Goal: Find contact information: Find contact information

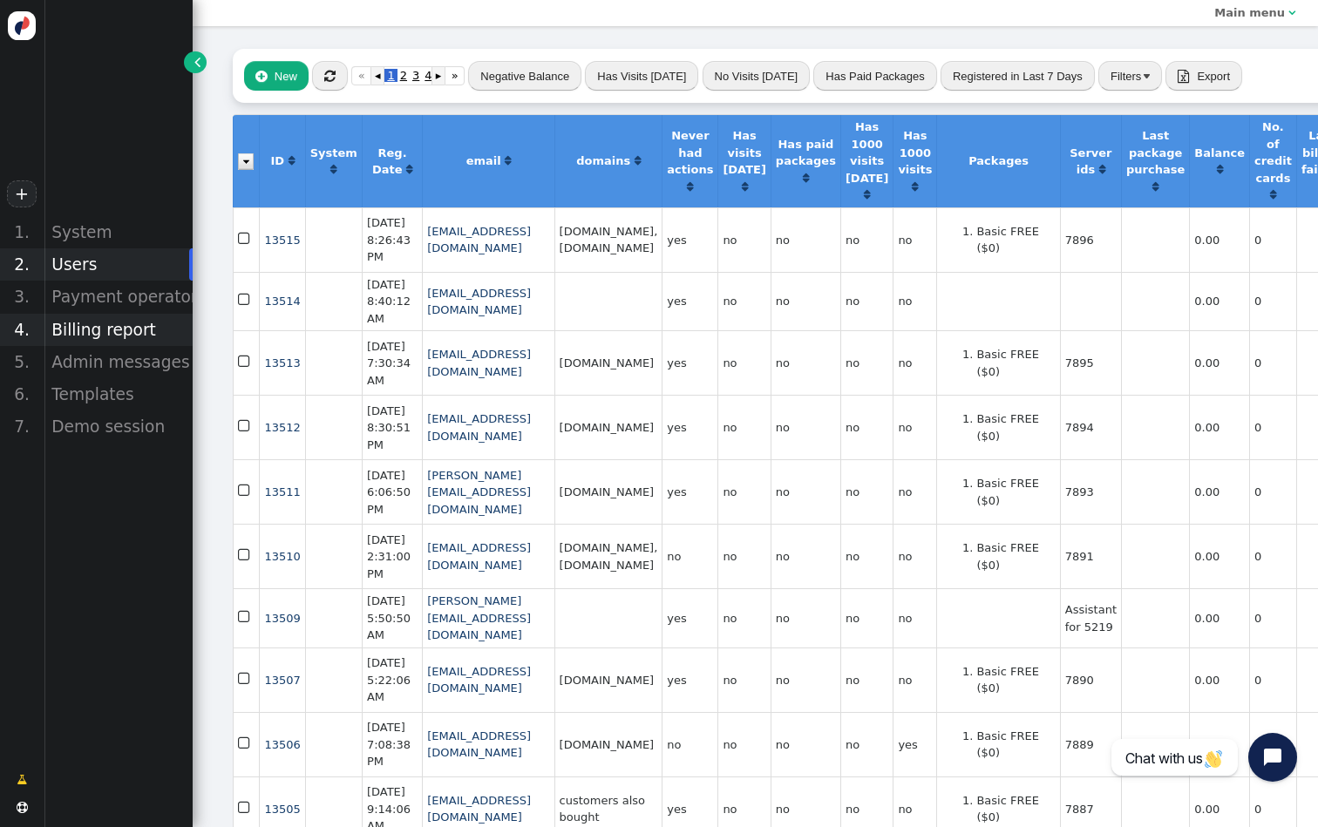
click at [91, 320] on div "Billing report" at bounding box center [118, 330] width 149 height 32
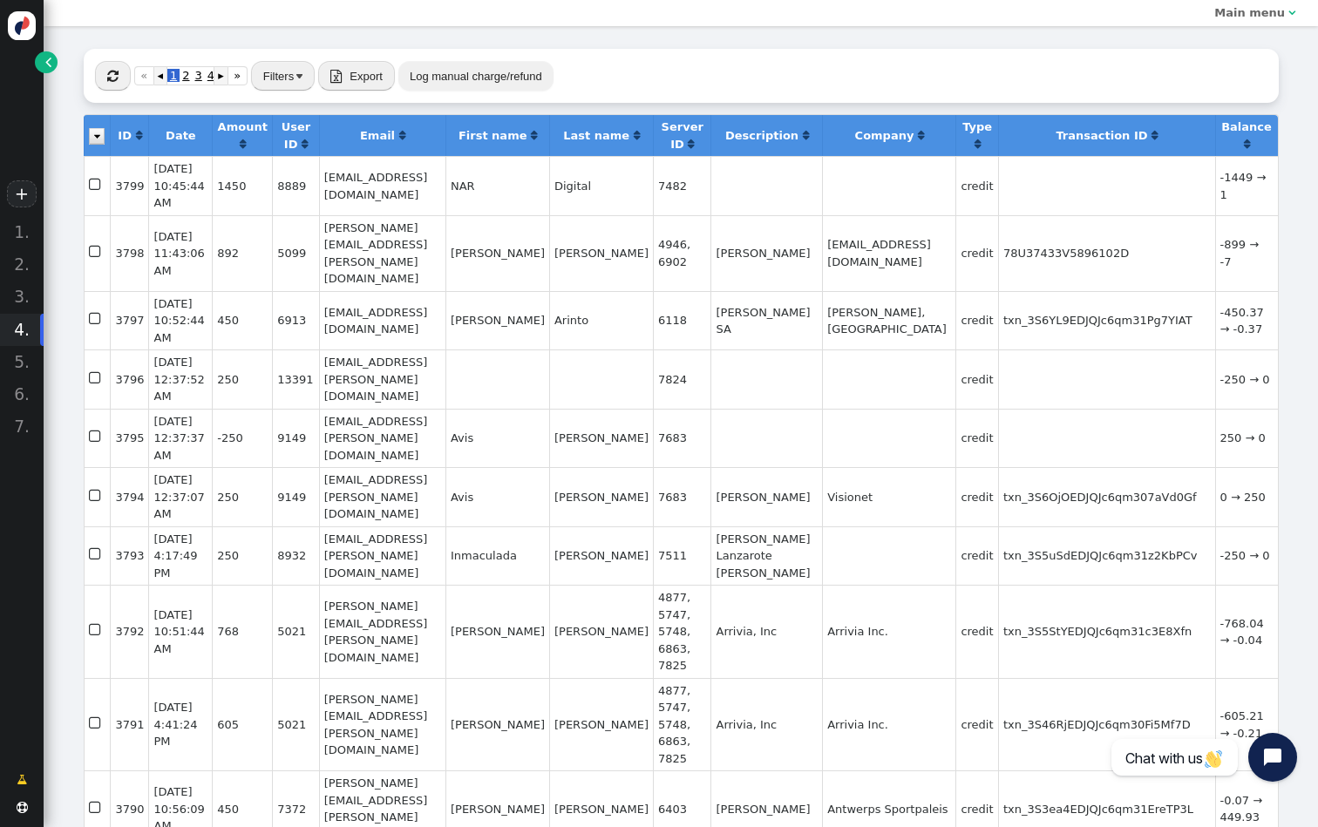
click at [45, 70] on span "" at bounding box center [48, 61] width 6 height 17
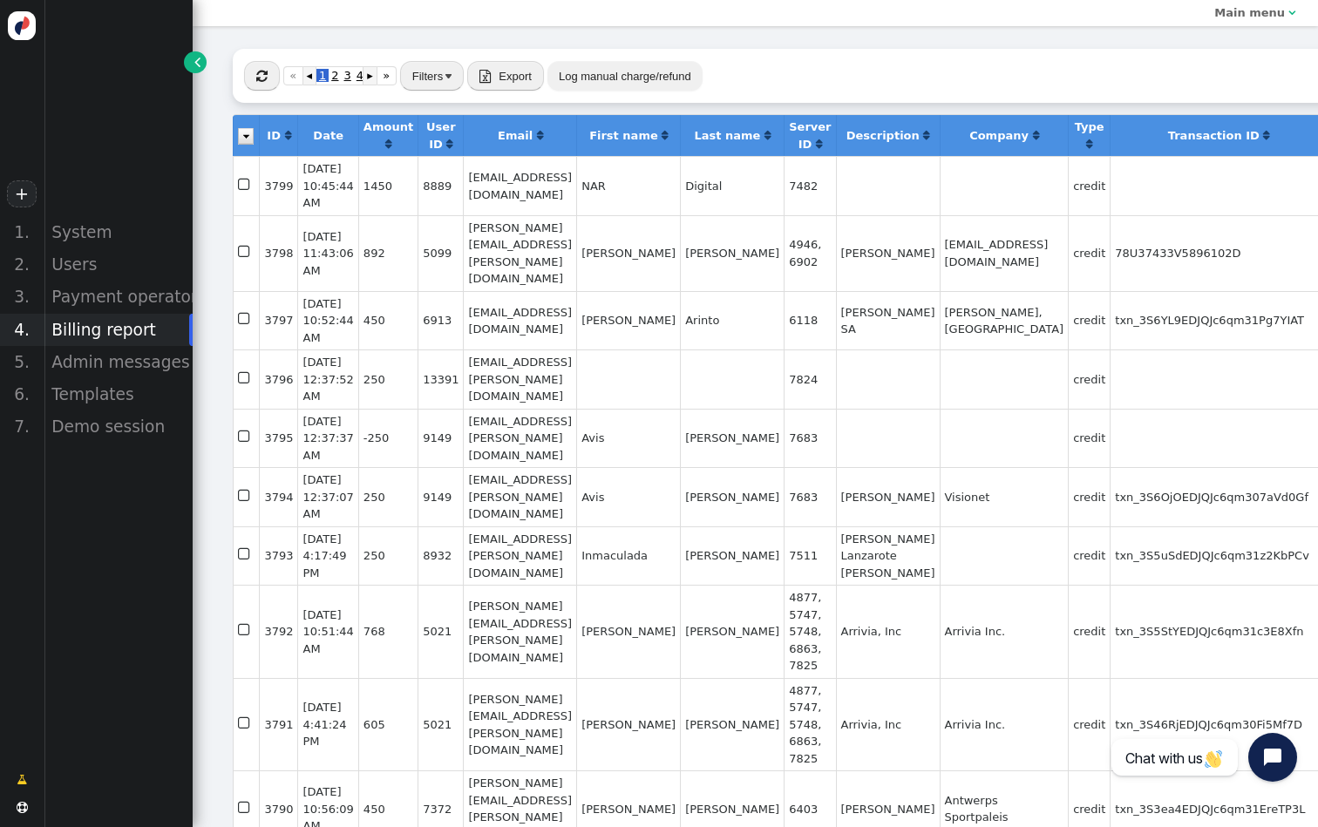
click at [68, 214] on div "+ 1. System 2. Users 3. Payment operators 4. Billing report 5. Admin messages 6…" at bounding box center [96, 413] width 193 height 827
click at [68, 217] on div "System" at bounding box center [118, 232] width 149 height 32
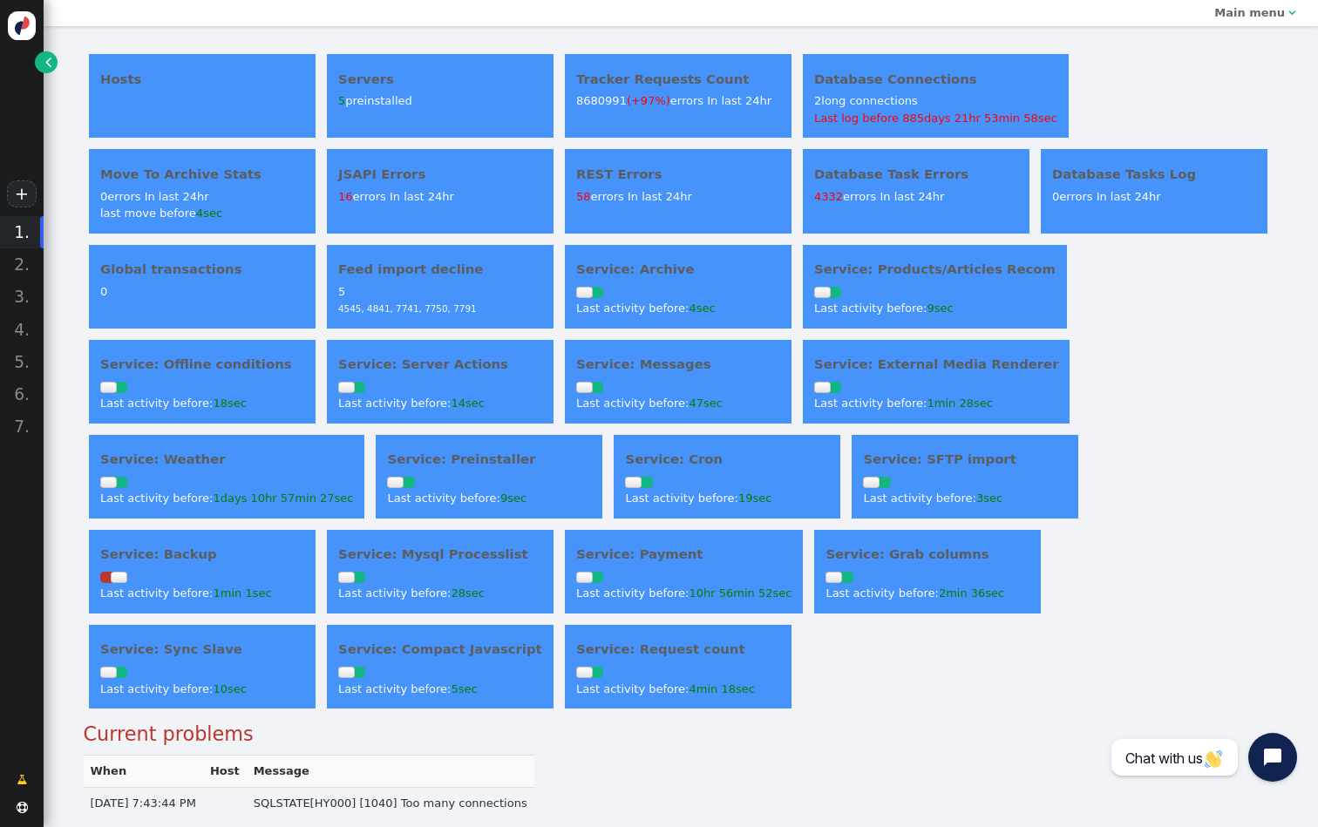
click at [242, 587] on span "1min 1sec" at bounding box center [242, 593] width 58 height 13
click at [203, 585] on div "Last activity before: 1min 1sec" at bounding box center [202, 593] width 204 height 17
click at [186, 554] on h4 "Service: Backup" at bounding box center [202, 554] width 204 height 19
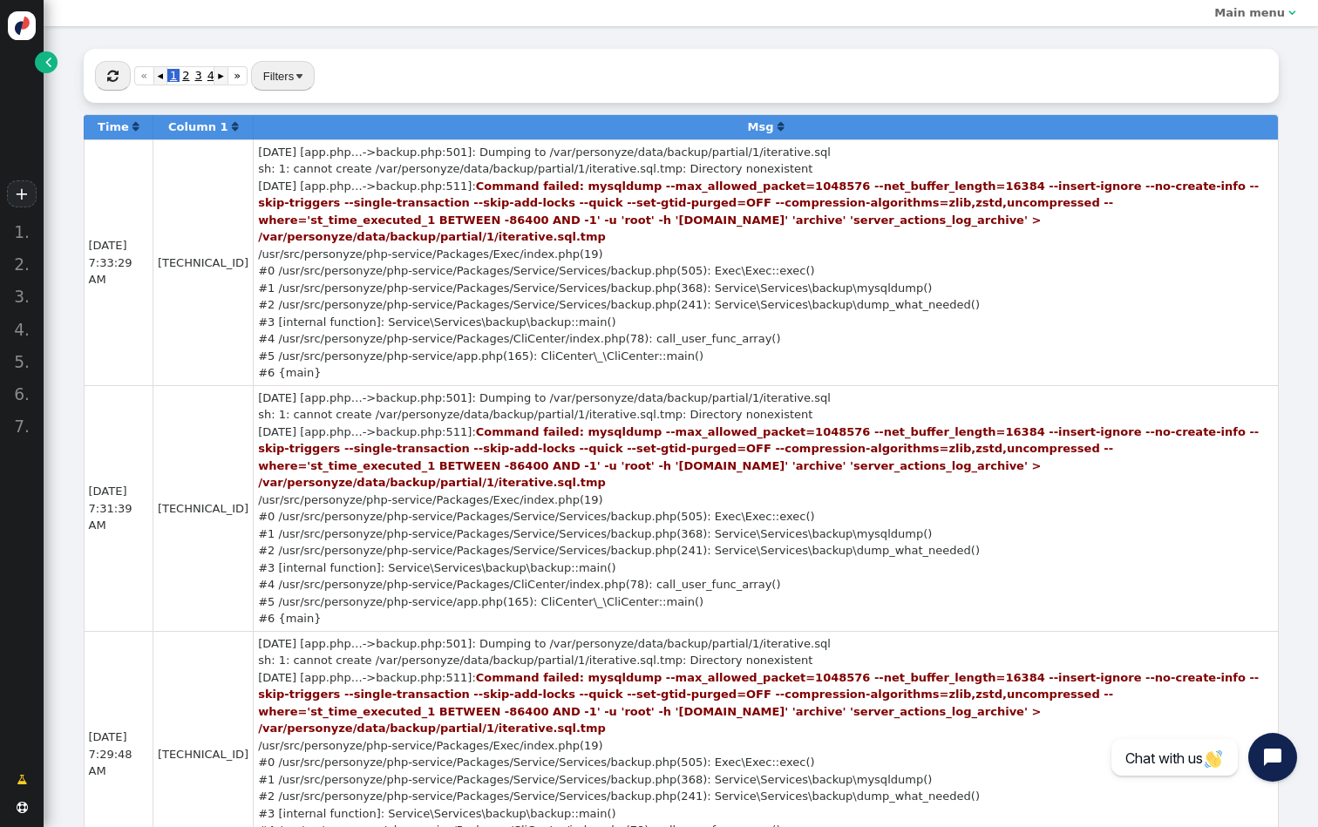
click at [47, 57] on span "" at bounding box center [48, 61] width 6 height 17
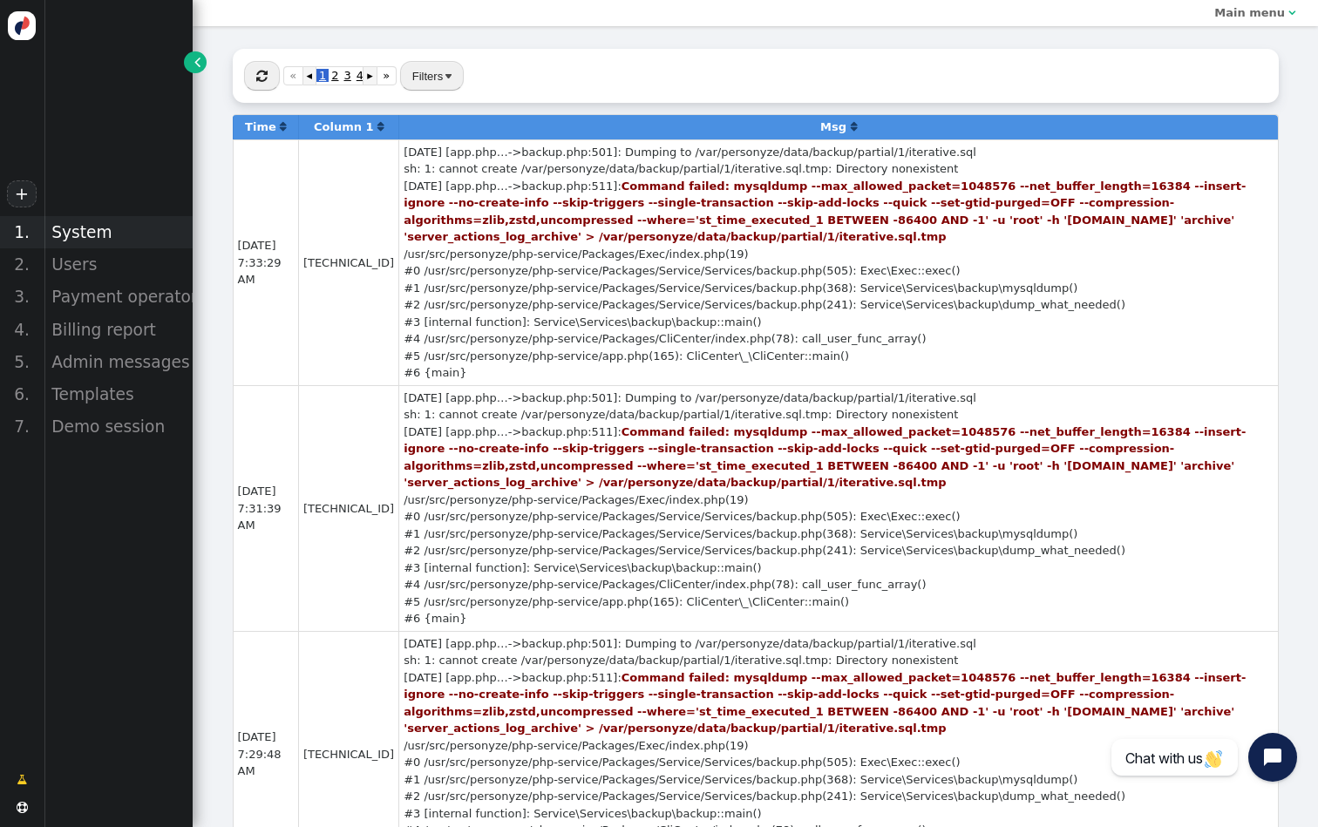
click at [116, 223] on div "System" at bounding box center [118, 232] width 149 height 32
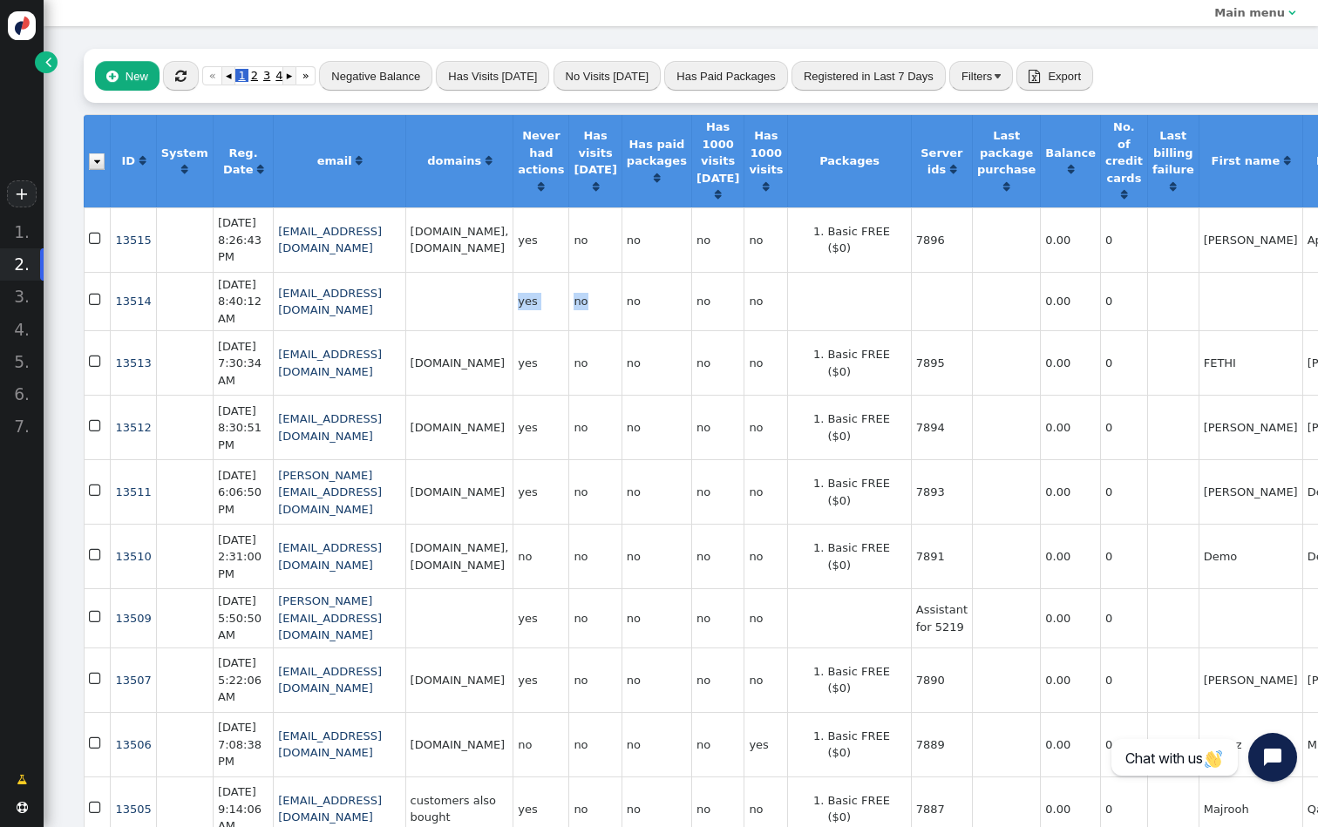
click at [713, 329] on tr " 13514  [DATE] 8:40:12 AM [EMAIL_ADDRESS][DOMAIN_NAME] yes no no no no 0.00 0…" at bounding box center [860, 301] width 1552 height 59
click at [194, 70] on button "" at bounding box center [181, 76] width 36 height 30
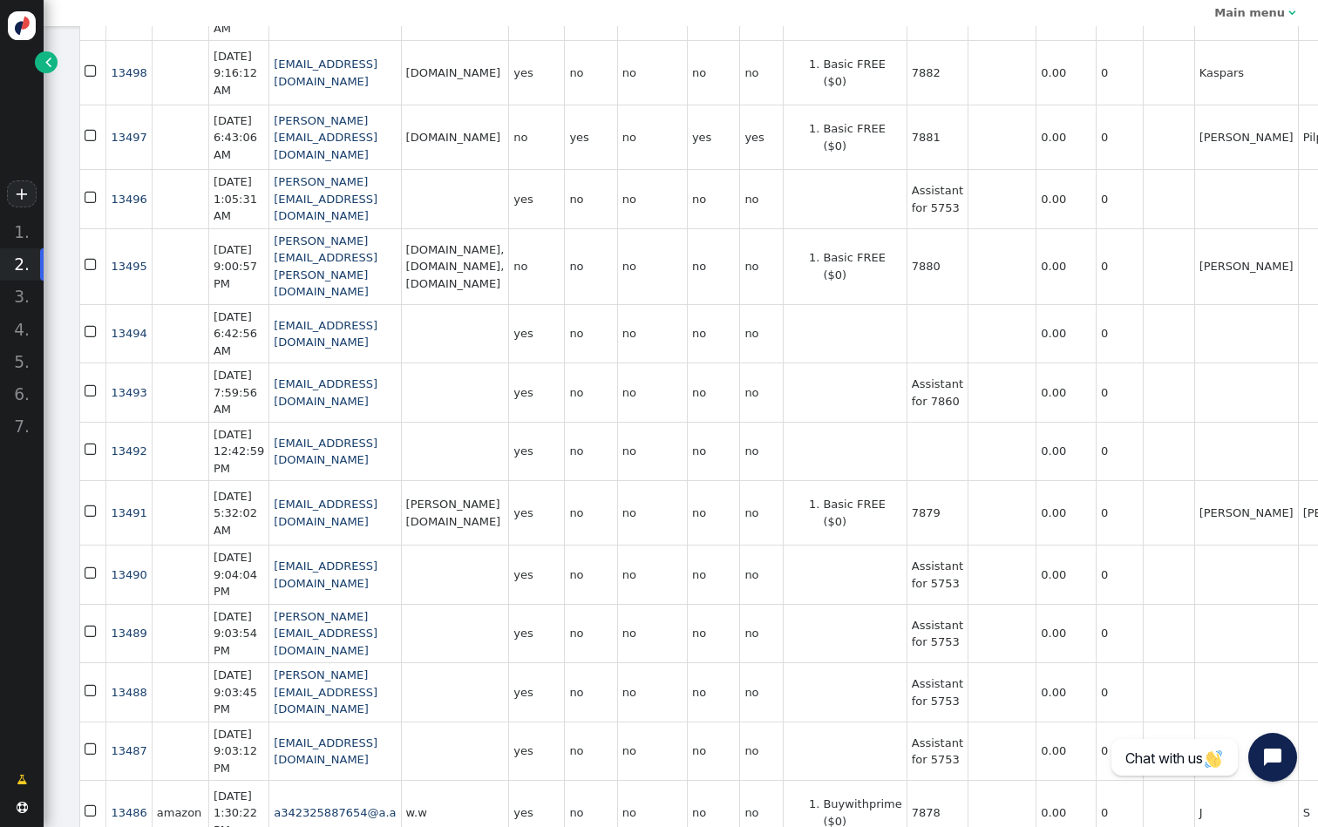
scroll to position [1122, 3]
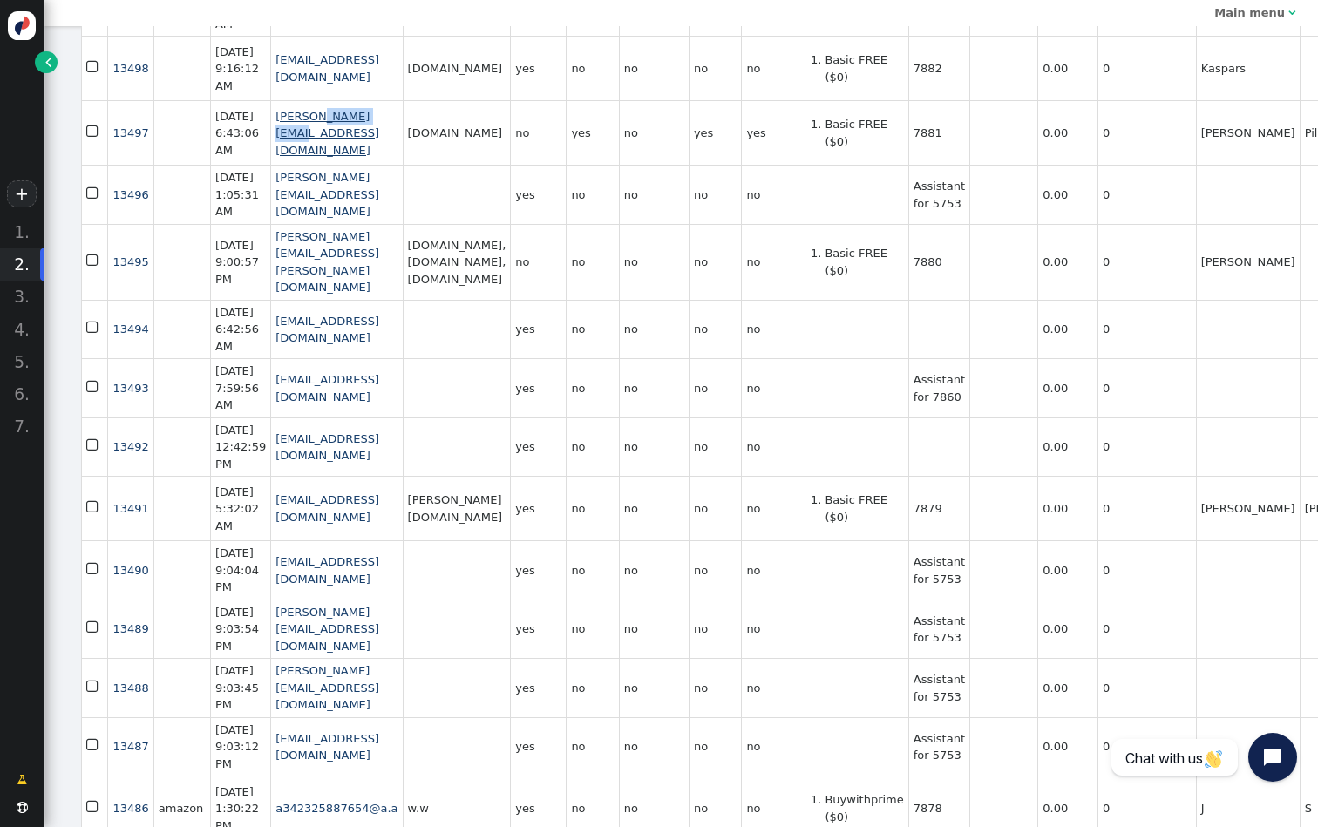
drag, startPoint x: 404, startPoint y: 302, endPoint x: 311, endPoint y: 309, distance: 93.5
click at [312, 165] on td "[PERSON_NAME][EMAIL_ADDRESS][DOMAIN_NAME]" at bounding box center [336, 132] width 132 height 65
copy link "[DOMAIN_NAME]"
